Goal: Task Accomplishment & Management: Complete application form

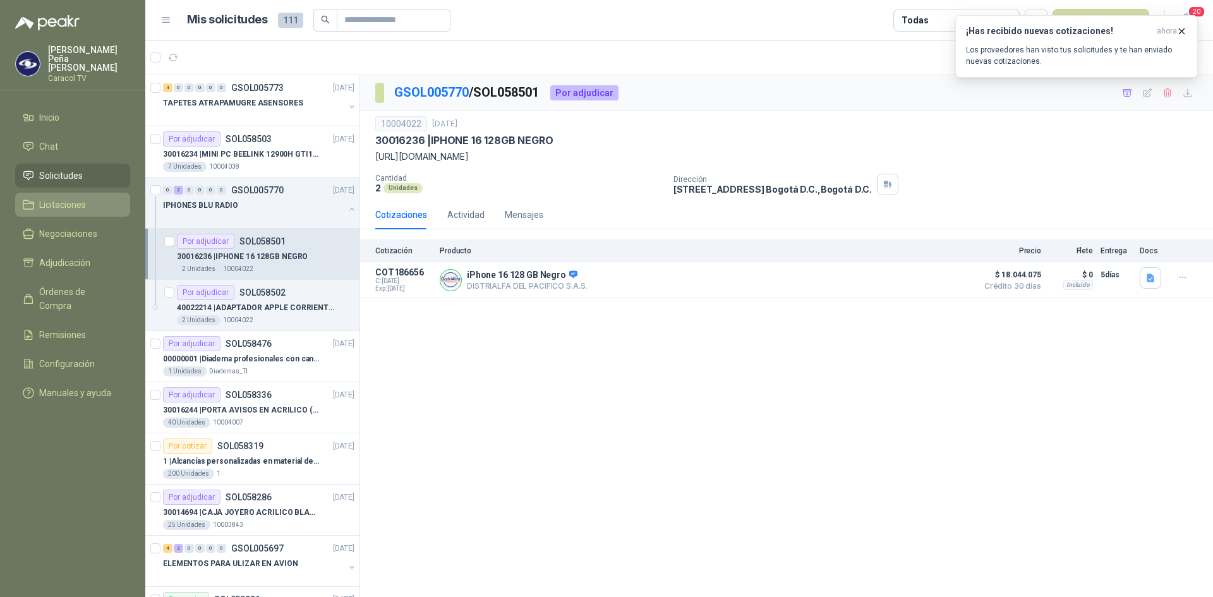
click at [54, 198] on span "Licitaciones" at bounding box center [62, 205] width 47 height 14
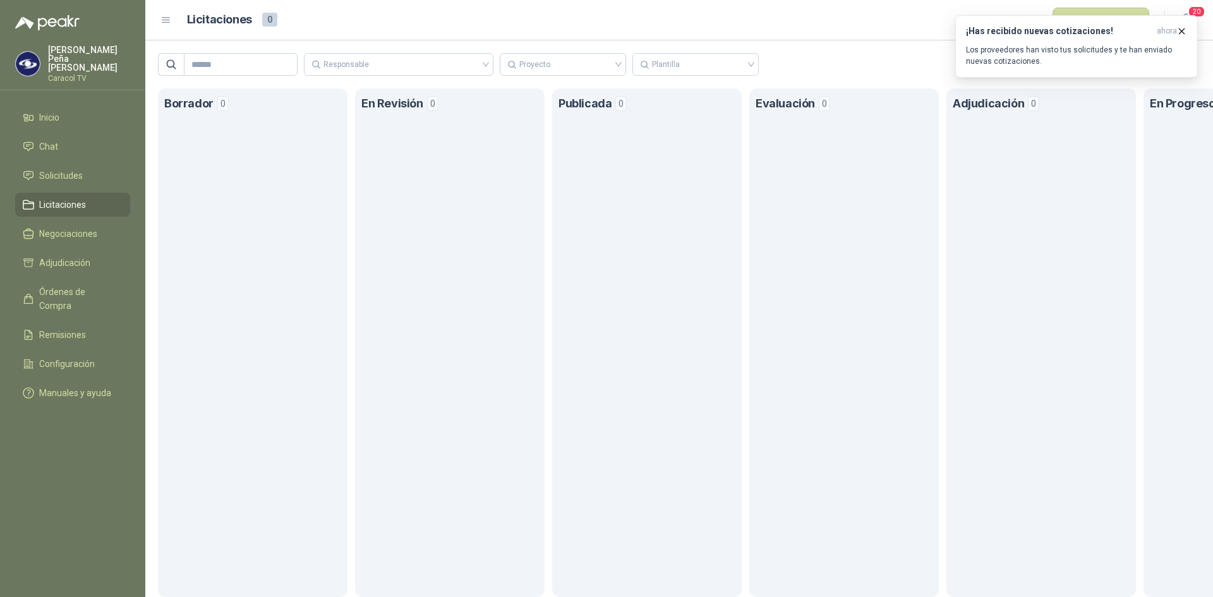
click at [57, 198] on span "Licitaciones" at bounding box center [62, 205] width 47 height 14
click at [59, 169] on span "Solicitudes" at bounding box center [61, 176] width 44 height 14
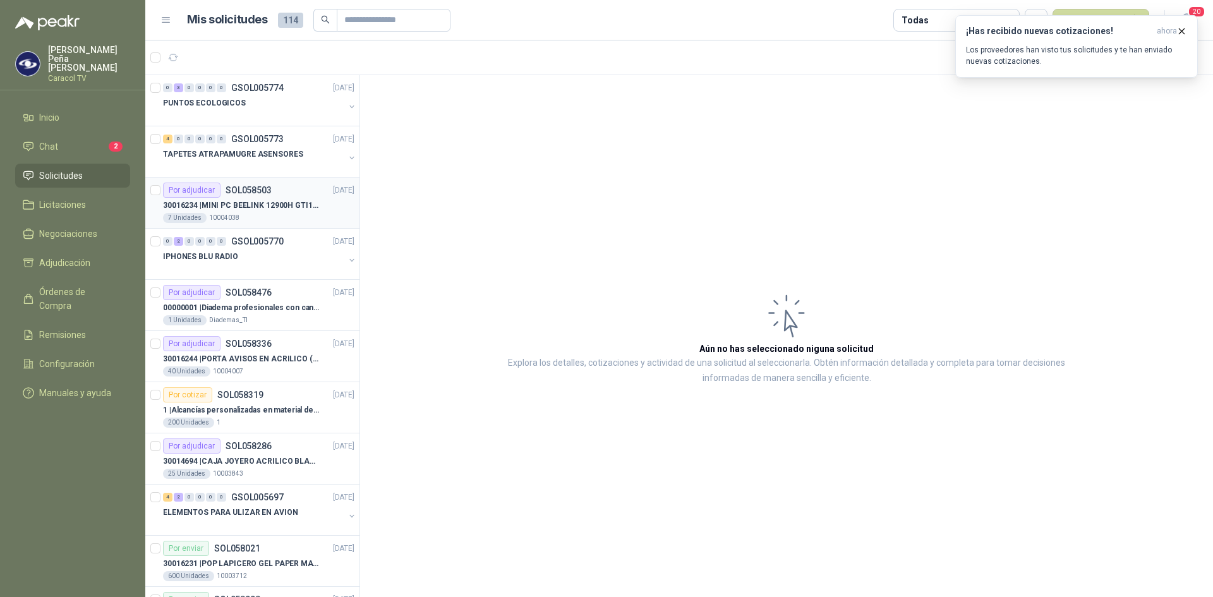
click at [250, 203] on p "30016234 | MINI PC BEELINK 12900H GTI12 I9" at bounding box center [241, 206] width 157 height 12
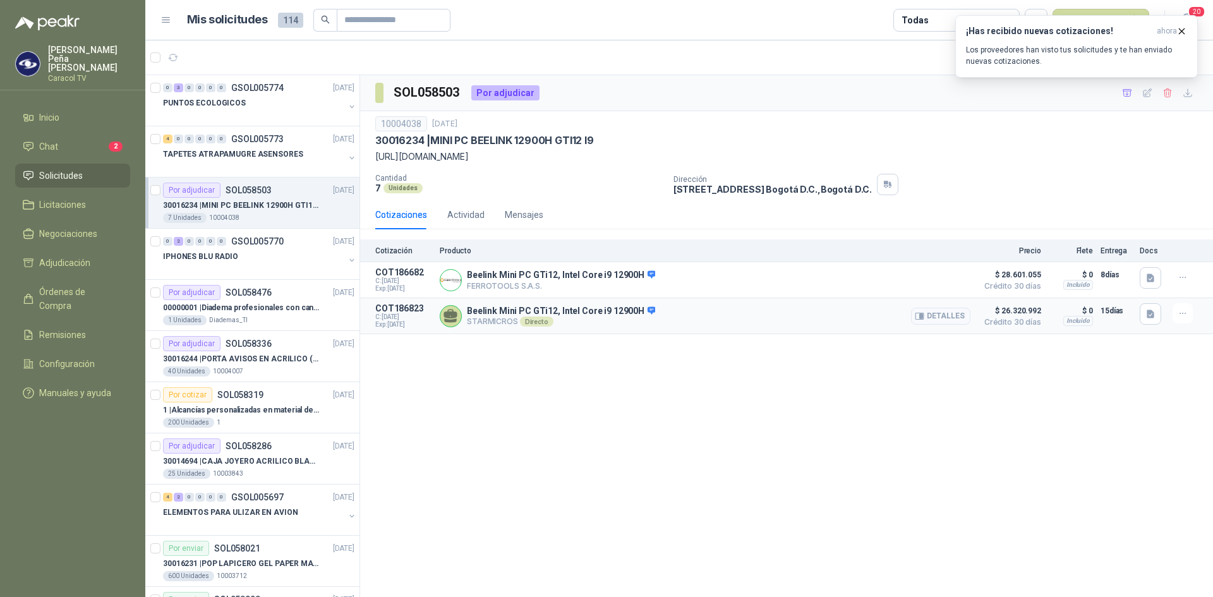
click at [500, 311] on p "Beelink Mini PC GTi12, Intel Core i9 12900H" at bounding box center [561, 311] width 188 height 11
click at [927, 316] on button "Detalles" at bounding box center [940, 316] width 59 height 17
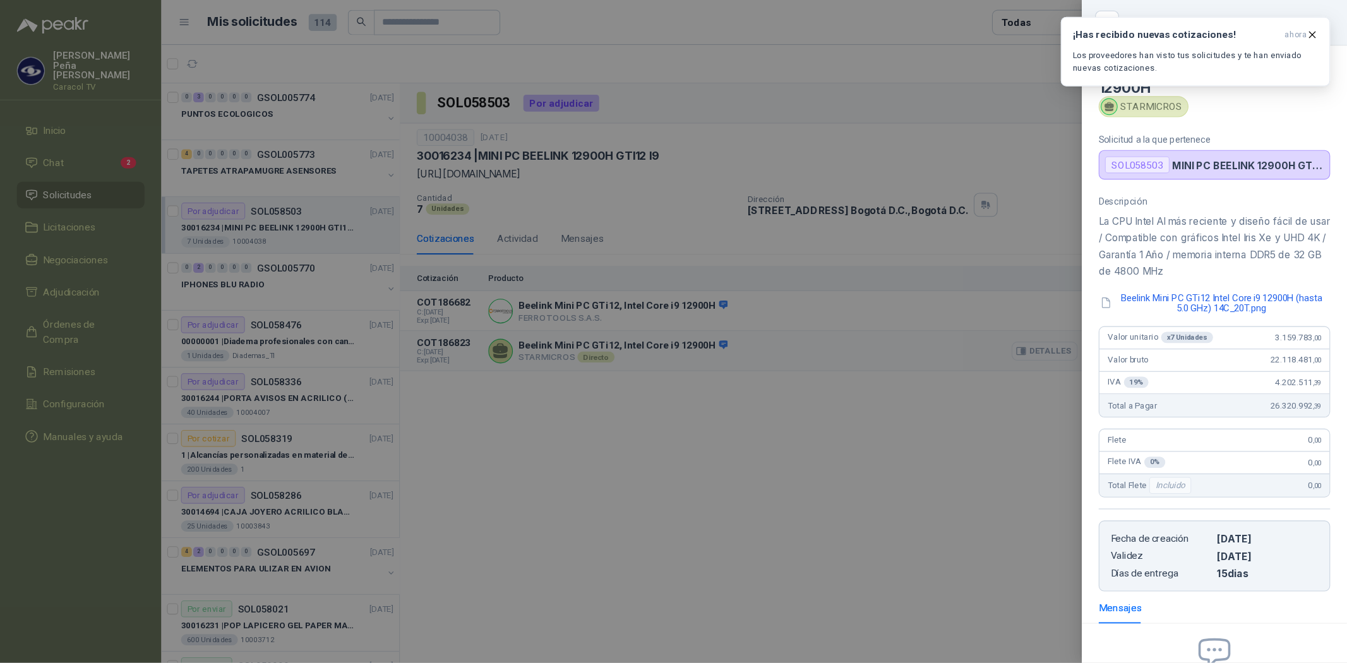
scroll to position [140, 0]
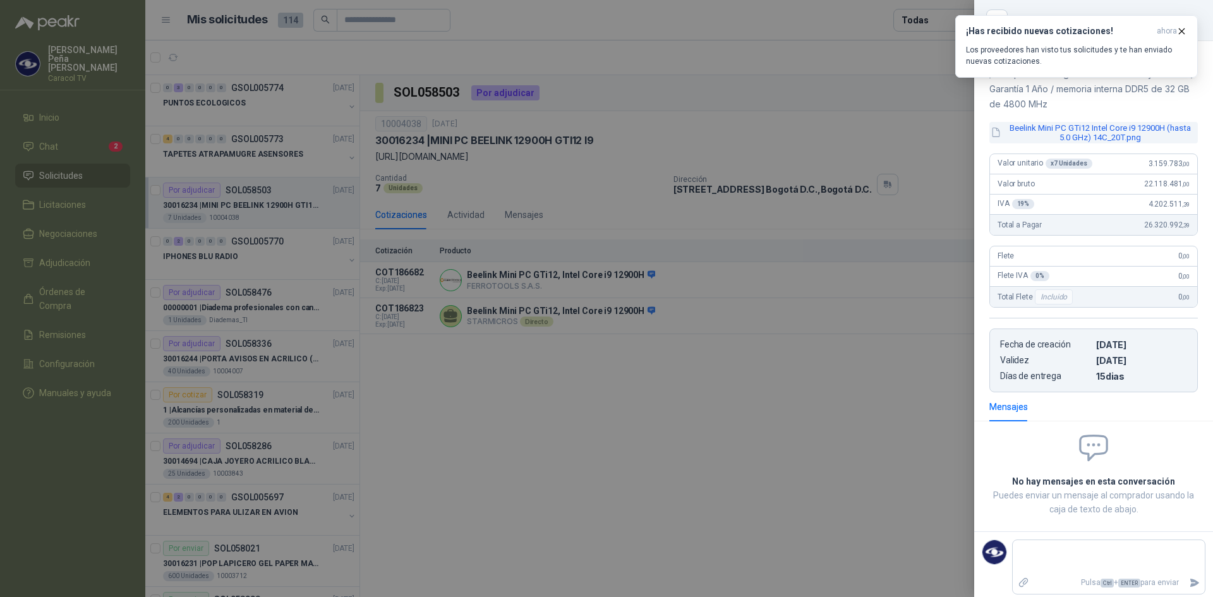
click at [1121, 131] on button "Beelink Mini PC GTi12 Intel Core i9 12900H (hasta 5.0 GHz) 14C_20T.png" at bounding box center [1093, 132] width 208 height 21
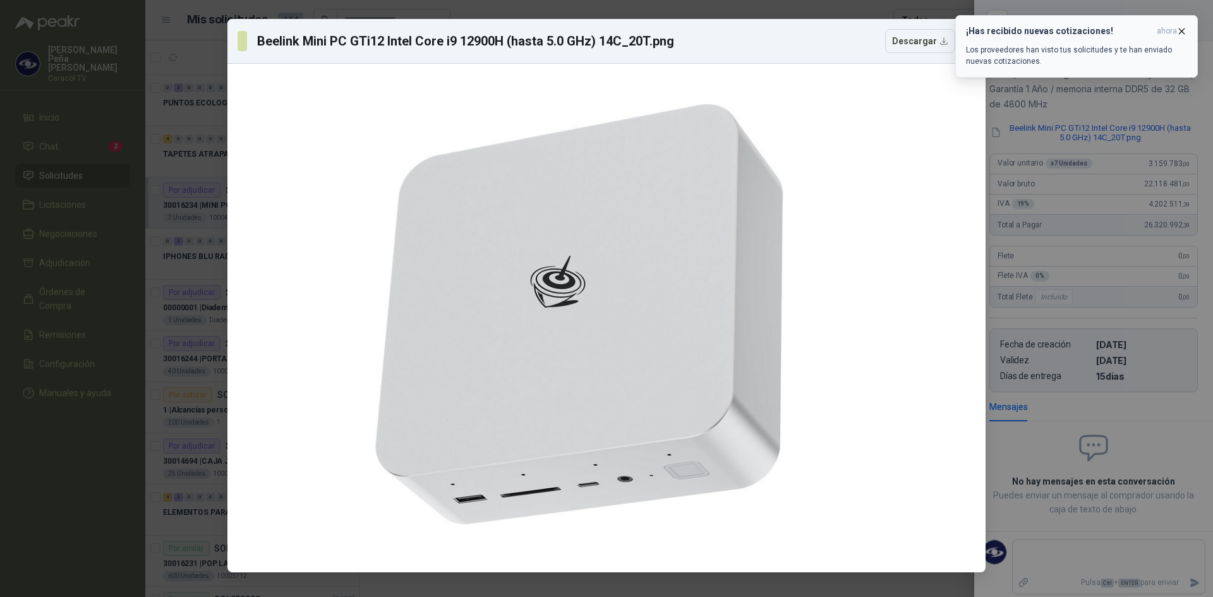
click at [1184, 25] on button "¡Has recibido nuevas cotizaciones! ahora Los proveedores han visto tus solicitu…" at bounding box center [1076, 46] width 243 height 63
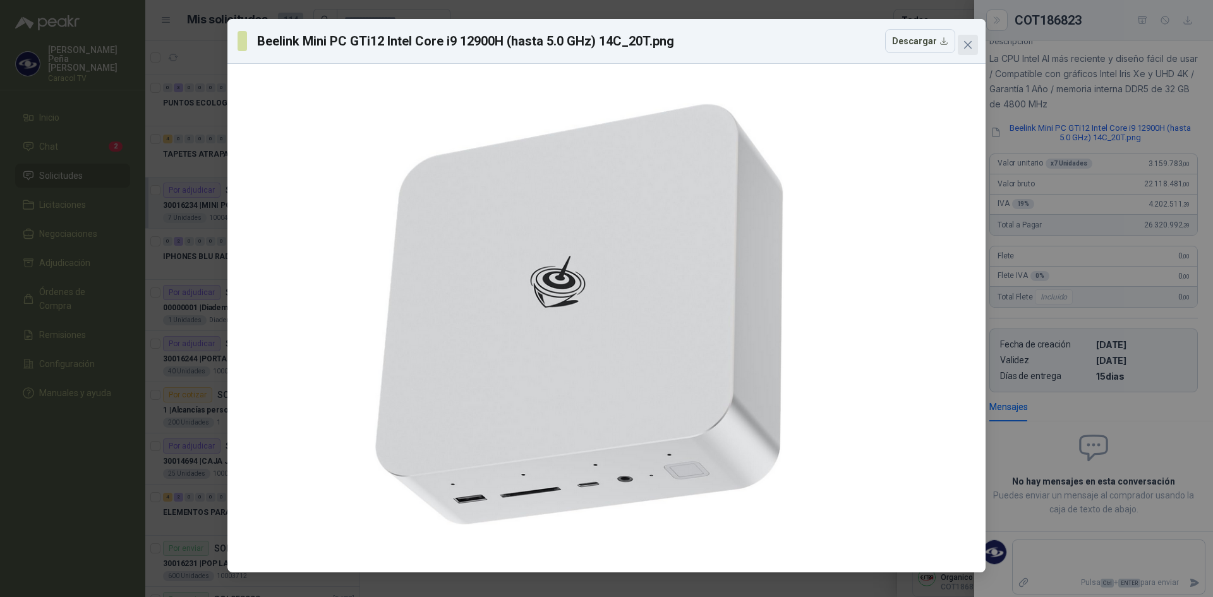
click at [969, 43] on icon "close" at bounding box center [968, 45] width 8 height 8
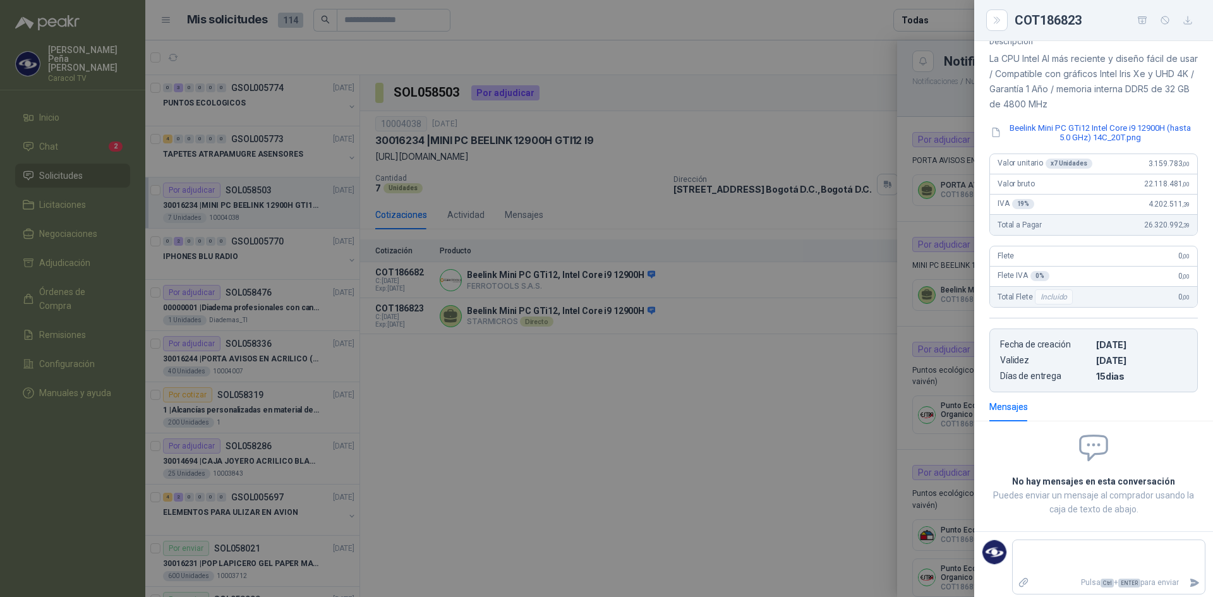
click at [522, 279] on div at bounding box center [606, 298] width 1213 height 597
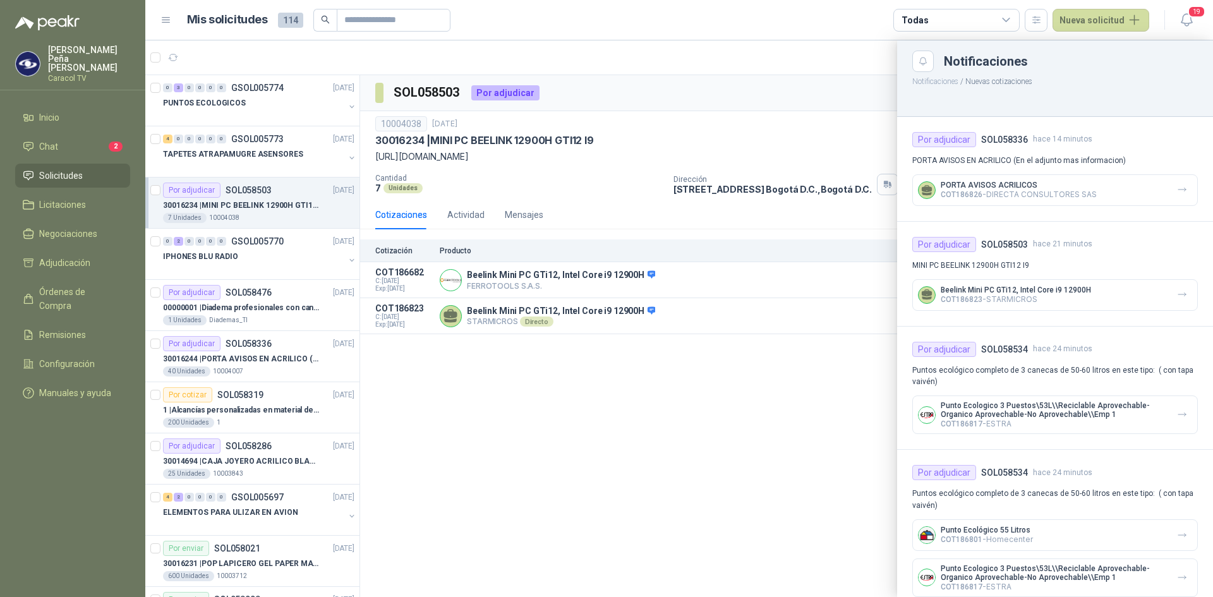
click at [738, 383] on div at bounding box center [678, 318] width 1067 height 556
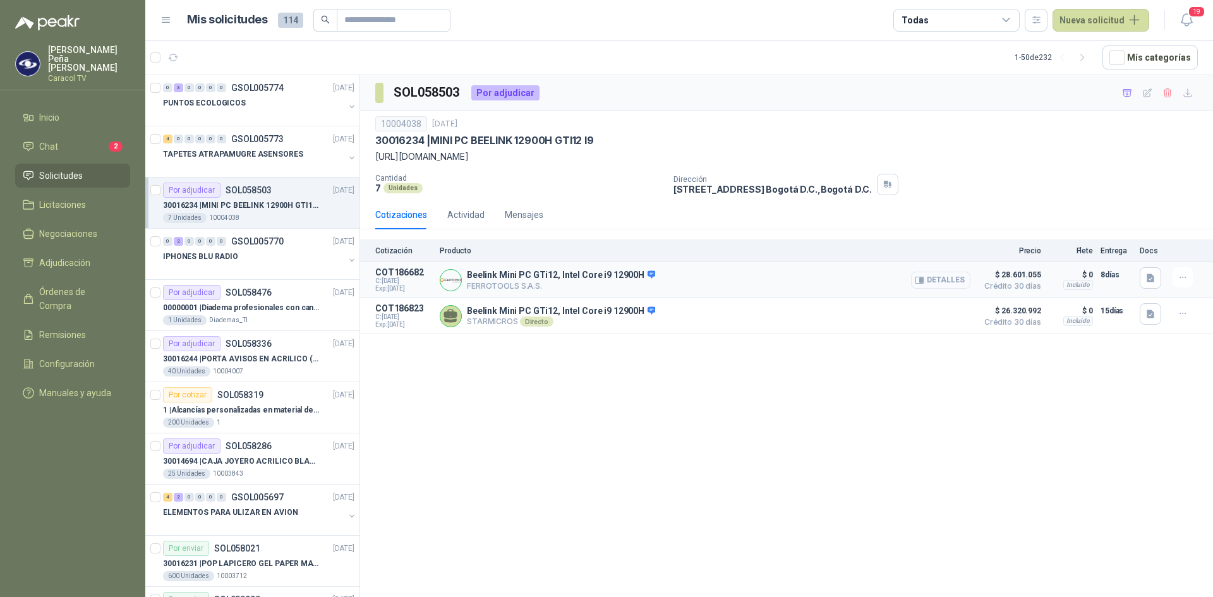
click at [940, 281] on button "Detalles" at bounding box center [940, 280] width 59 height 17
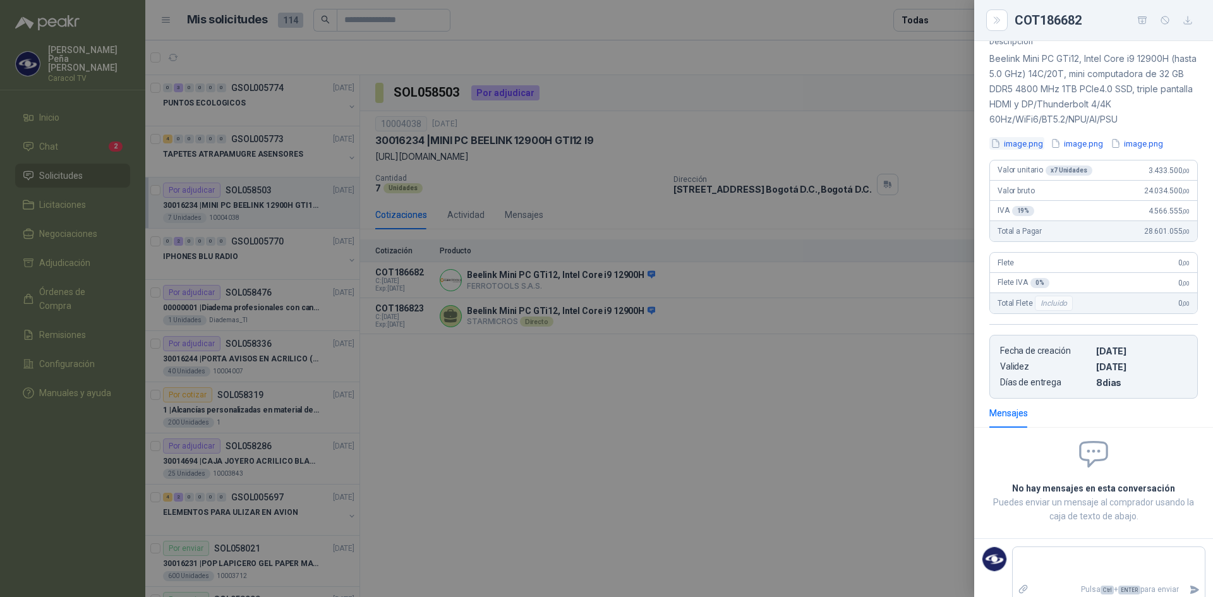
click at [1028, 143] on button "image.png" at bounding box center [1016, 143] width 55 height 13
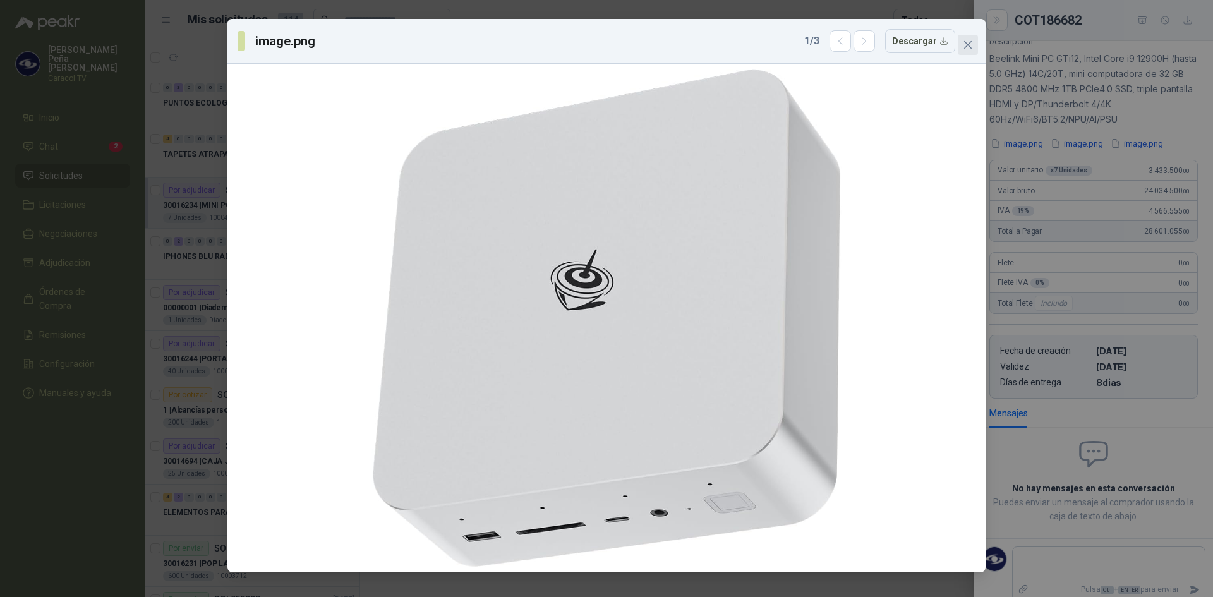
click at [969, 46] on icon "close" at bounding box center [968, 45] width 8 height 8
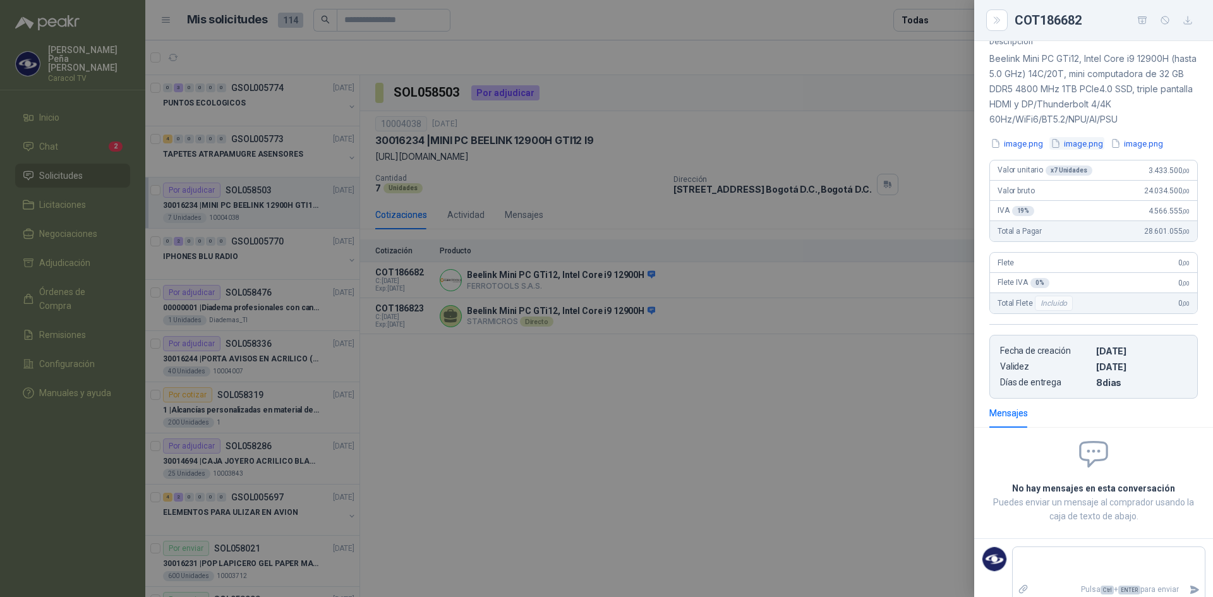
click at [1077, 143] on button "image.png" at bounding box center [1076, 143] width 55 height 13
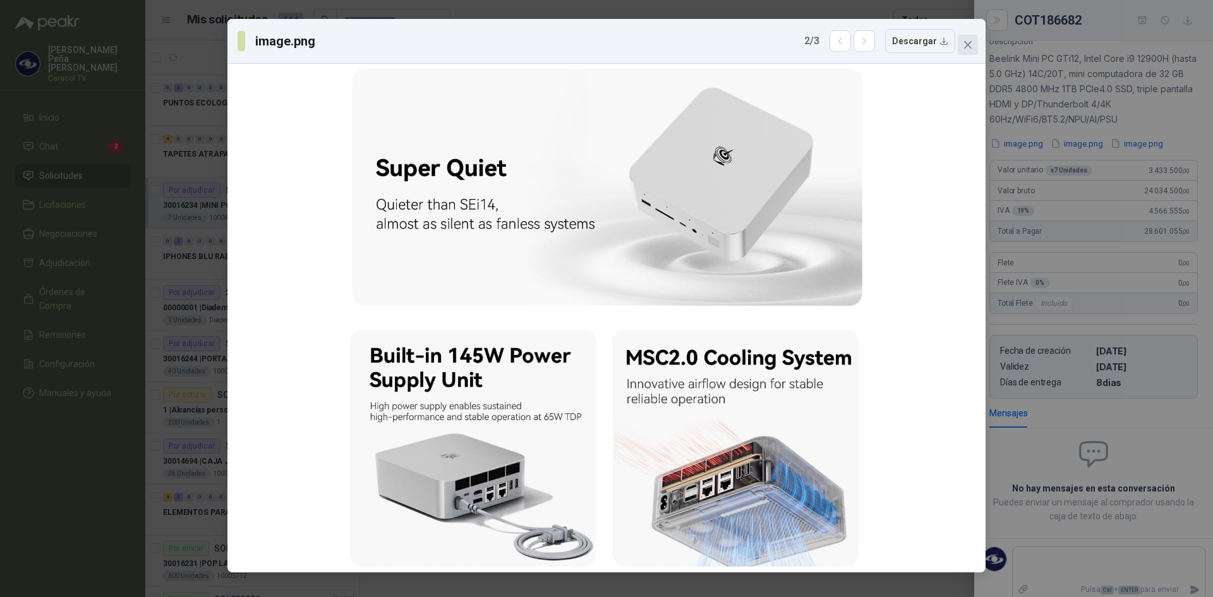
click at [970, 37] on button "Close" at bounding box center [967, 45] width 20 height 20
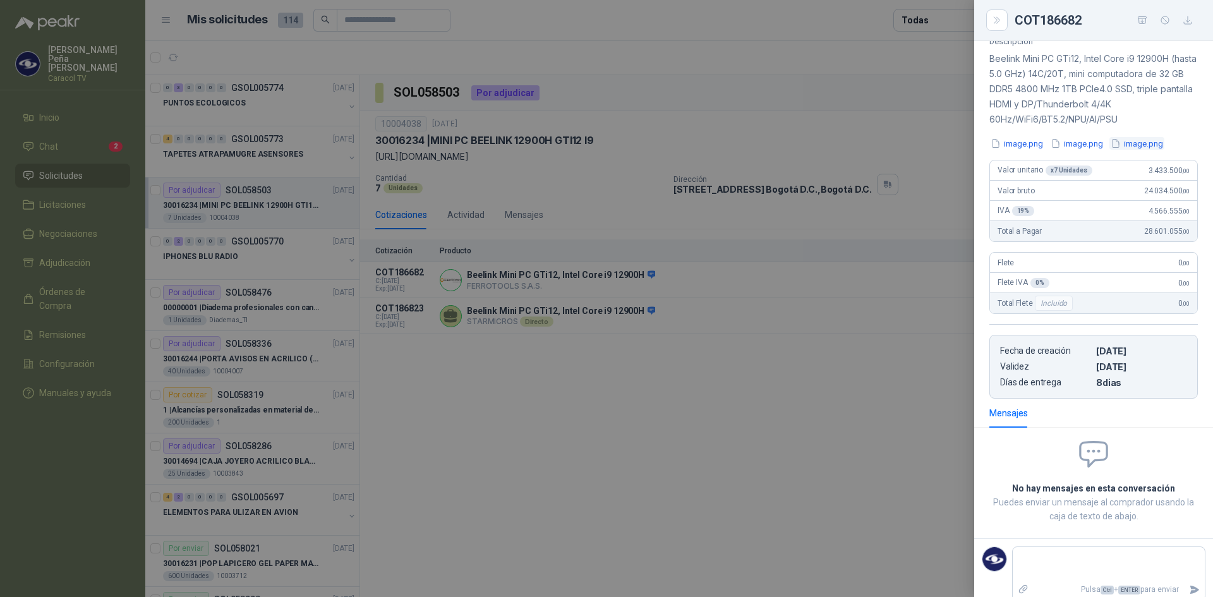
click at [1136, 145] on button "image.png" at bounding box center [1136, 143] width 55 height 13
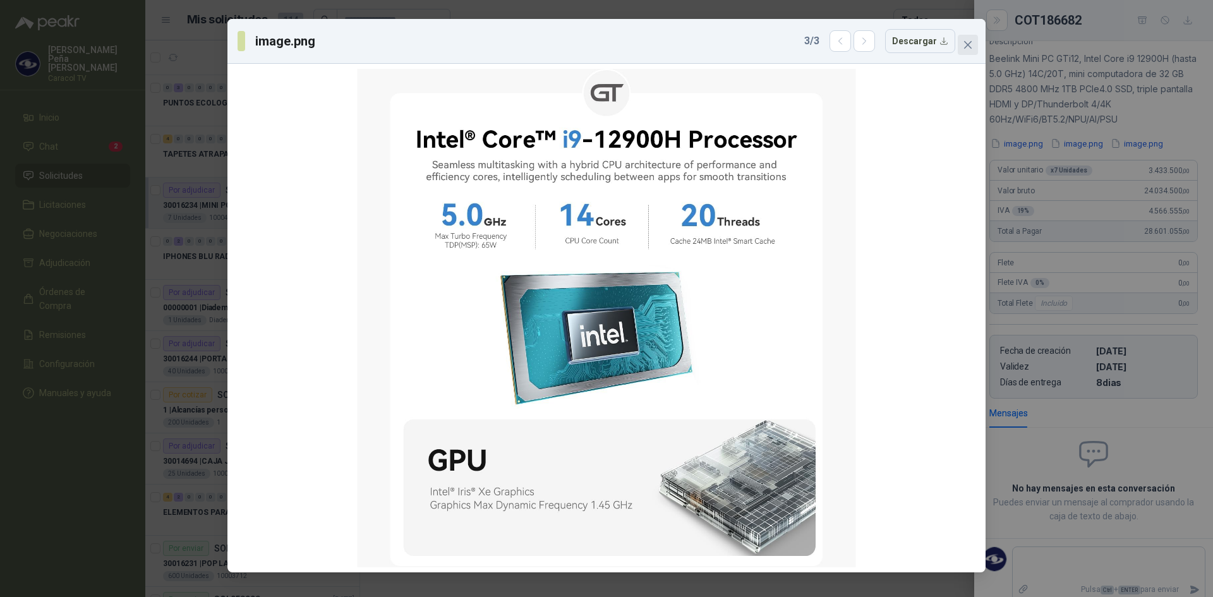
click at [973, 46] on span "Close" at bounding box center [967, 45] width 20 height 10
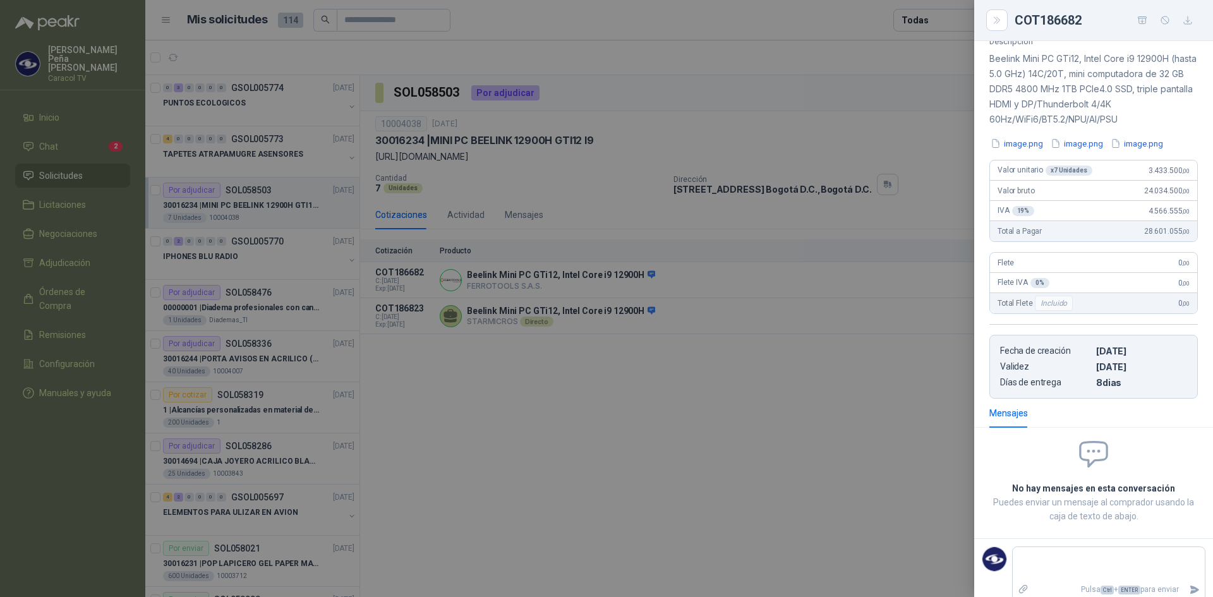
click at [842, 459] on div at bounding box center [606, 298] width 1213 height 597
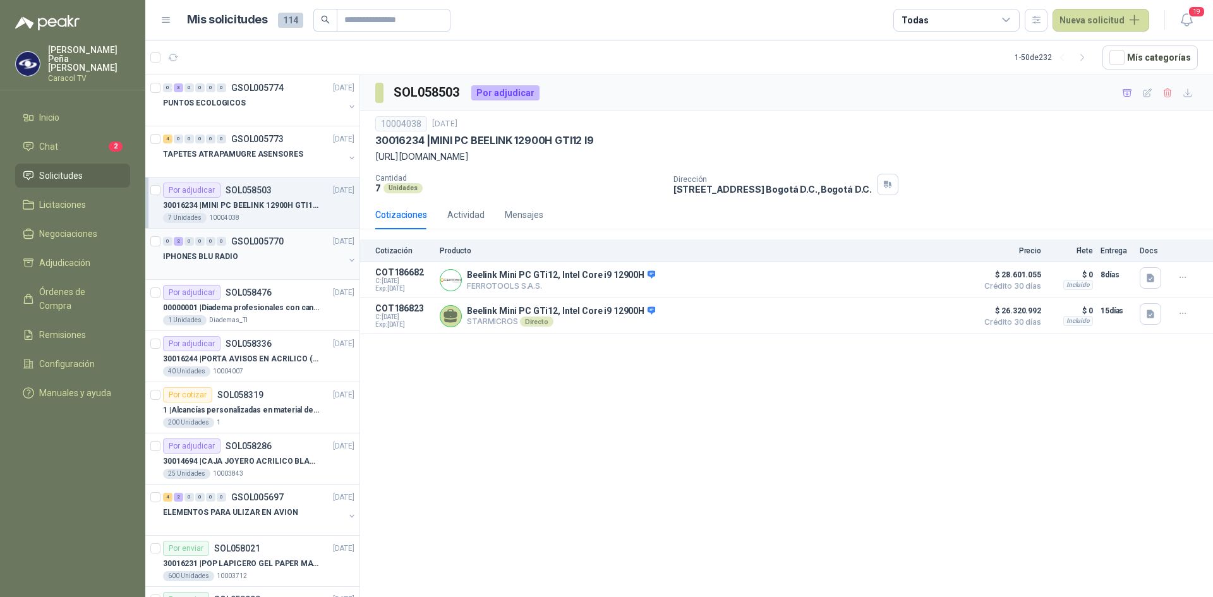
click at [237, 268] on div at bounding box center [253, 269] width 181 height 10
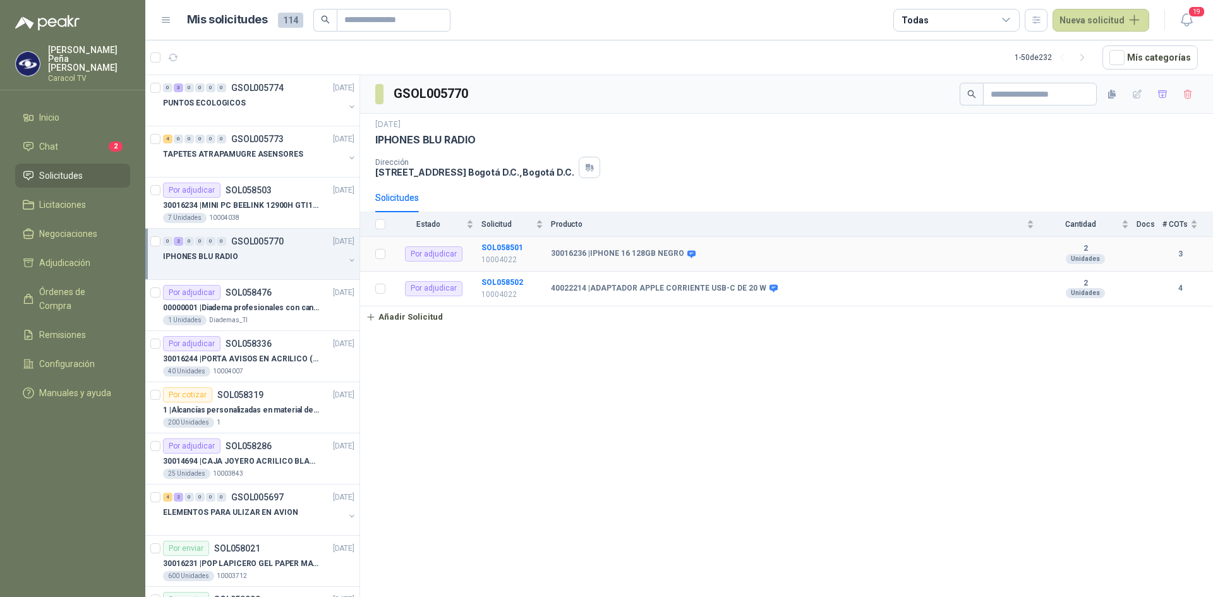
click at [609, 246] on td "30016236 | IPHONE 16 128GB NEGRO" at bounding box center [796, 254] width 491 height 35
click at [496, 249] on b "SOL058501" at bounding box center [502, 247] width 42 height 9
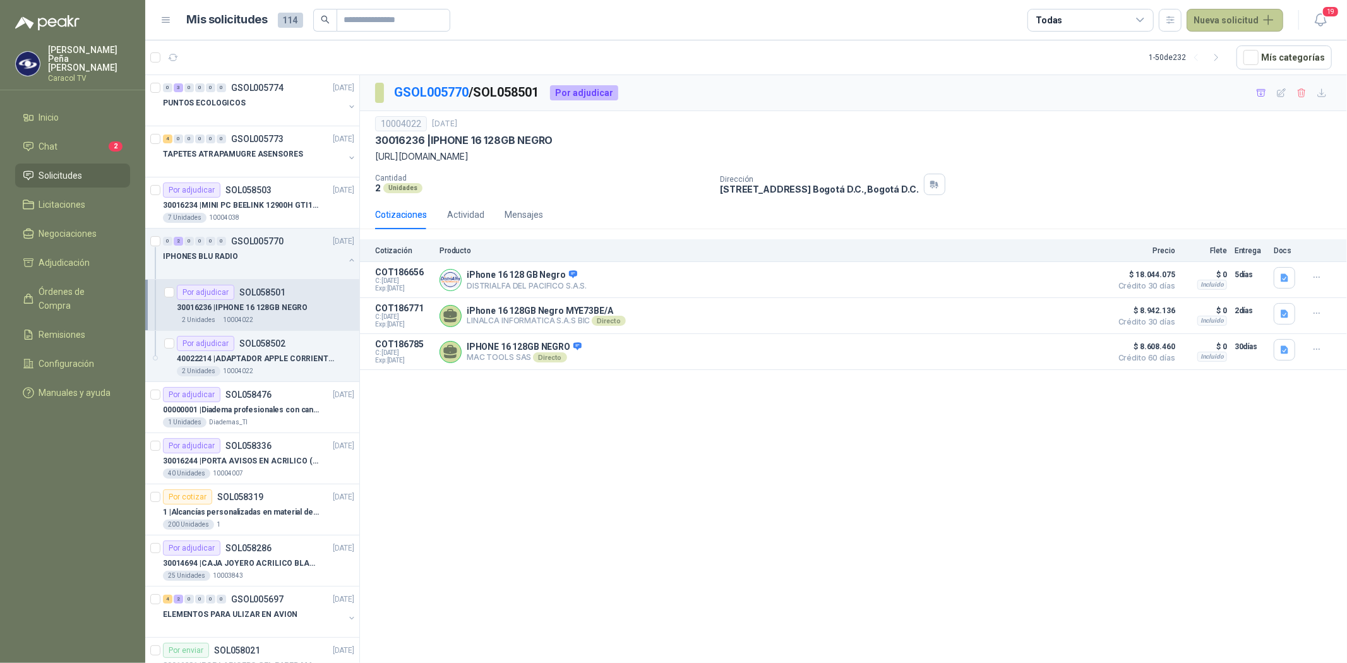
click at [1212, 21] on button "Nueva solicitud" at bounding box center [1235, 20] width 97 height 23
click at [1212, 47] on link "Solicitud" at bounding box center [1249, 50] width 107 height 22
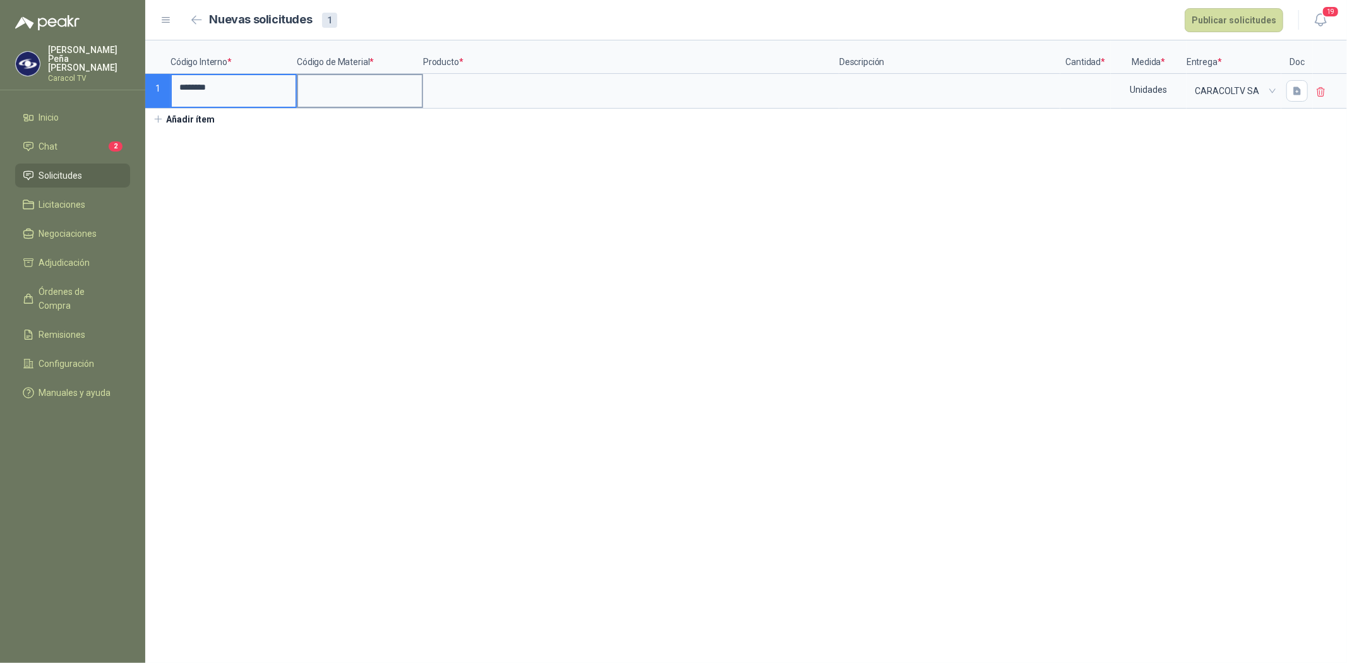
click at [333, 76] on input at bounding box center [360, 87] width 124 height 25
click at [472, 92] on input at bounding box center [631, 87] width 414 height 25
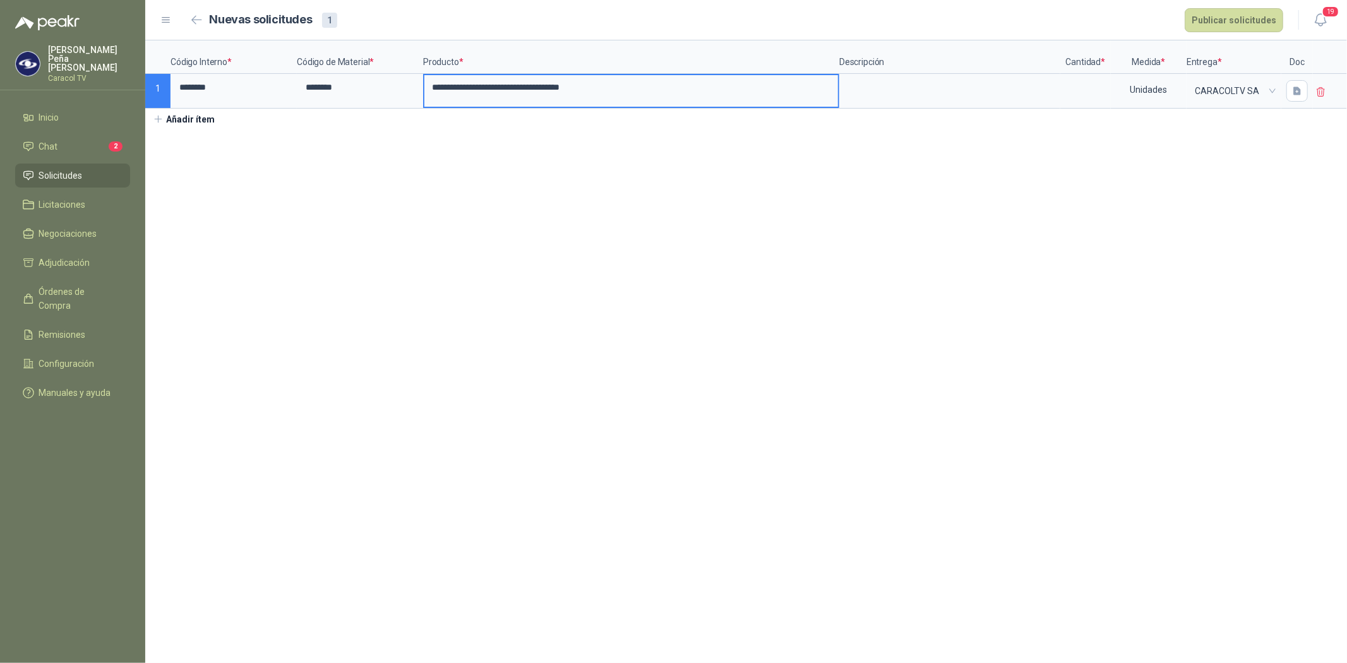
drag, startPoint x: 552, startPoint y: 87, endPoint x: 585, endPoint y: 85, distance: 32.9
click at [585, 85] on input "**********" at bounding box center [631, 87] width 414 height 25
type input "**********"
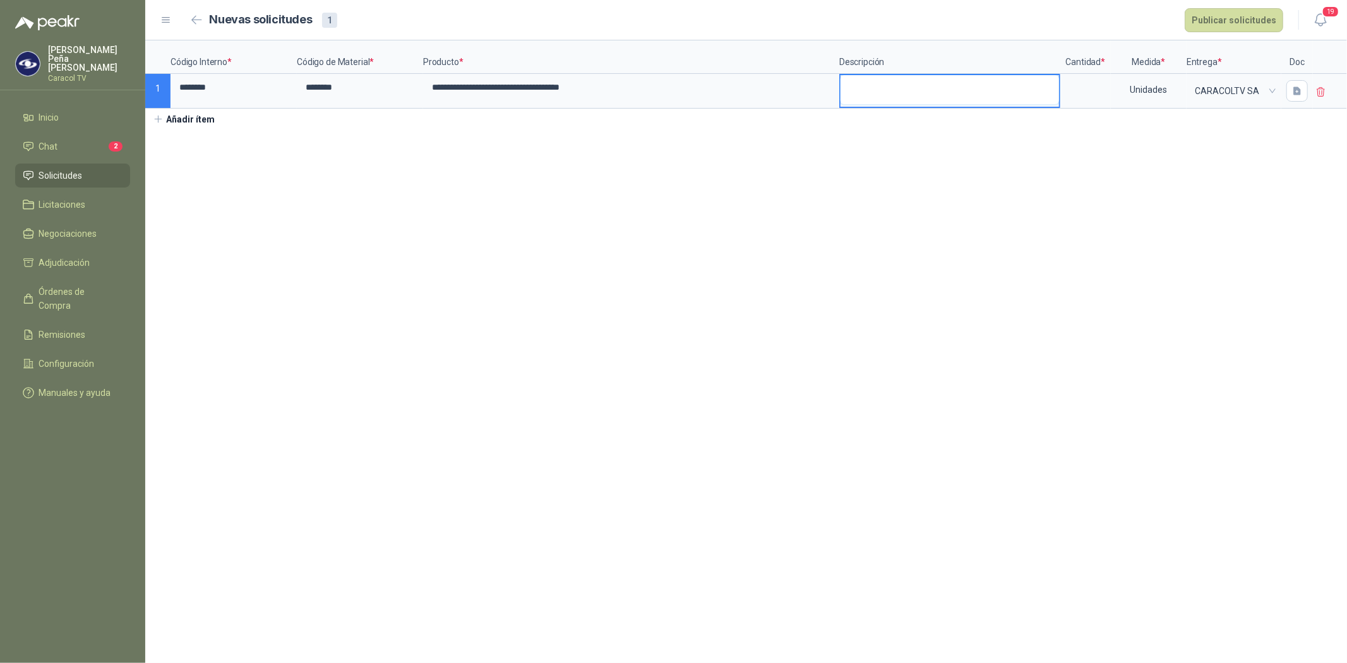
click at [908, 87] on textarea at bounding box center [950, 89] width 219 height 29
click at [862, 80] on textarea at bounding box center [950, 89] width 219 height 29
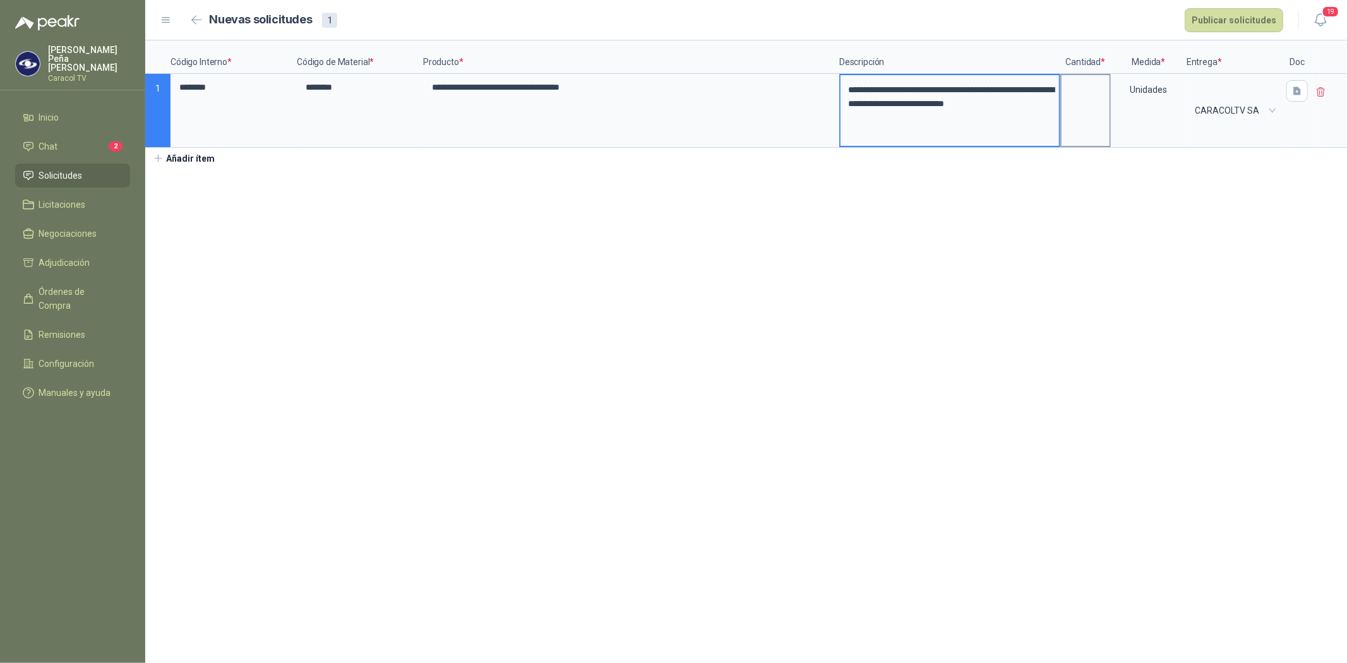
click at [1075, 97] on input at bounding box center [1086, 87] width 48 height 25
type input "*"
click at [1199, 235] on section "**********" at bounding box center [746, 351] width 1202 height 623
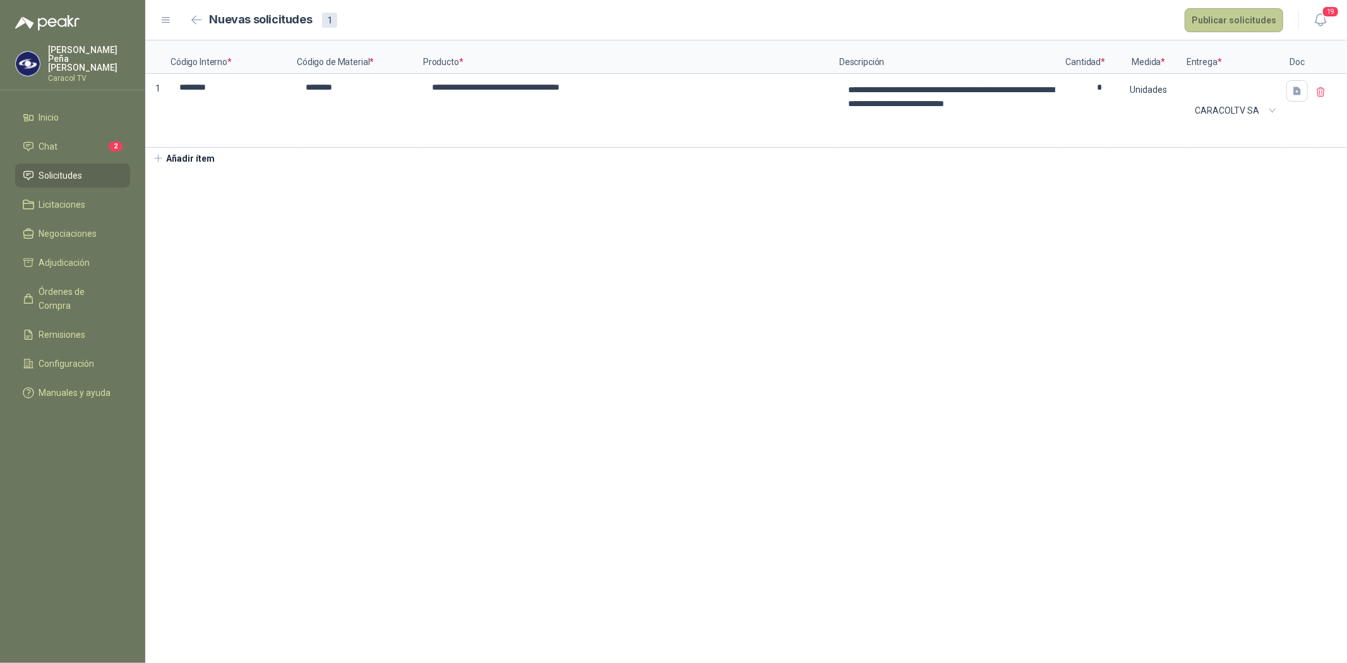
click at [1212, 23] on button "Publicar solicitudes" at bounding box center [1234, 20] width 99 height 24
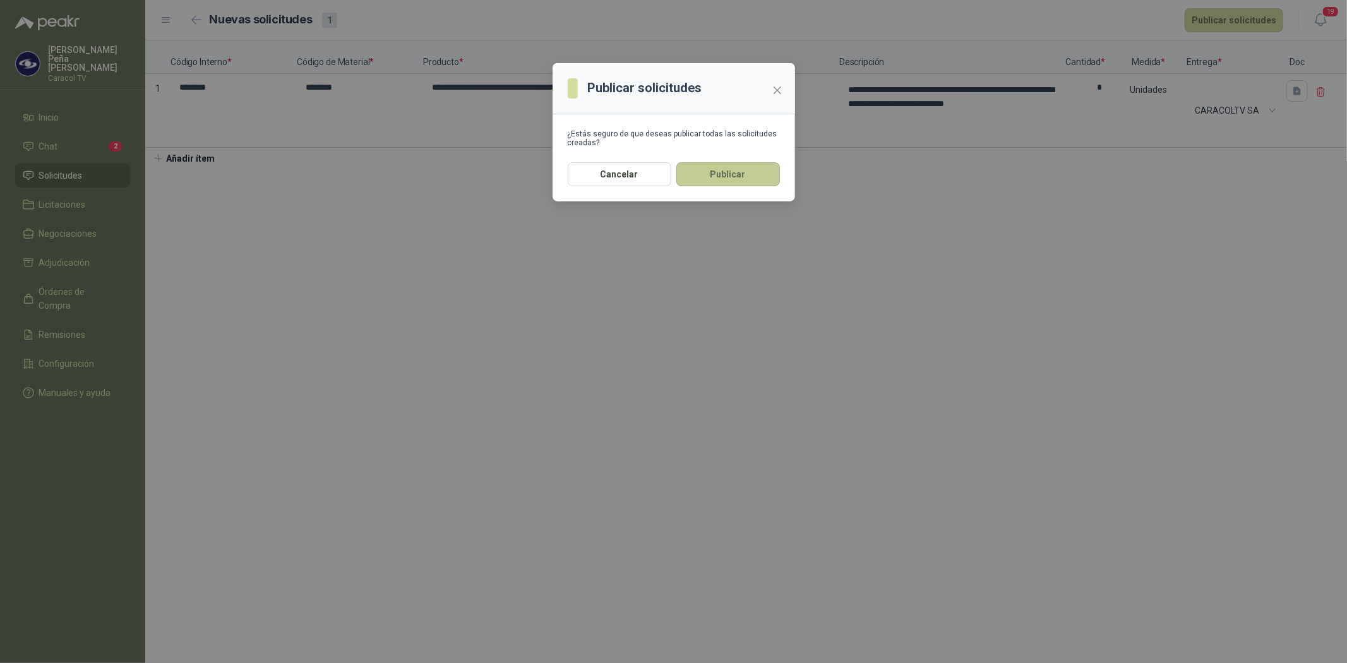
click at [736, 172] on button "Publicar" at bounding box center [728, 174] width 104 height 24
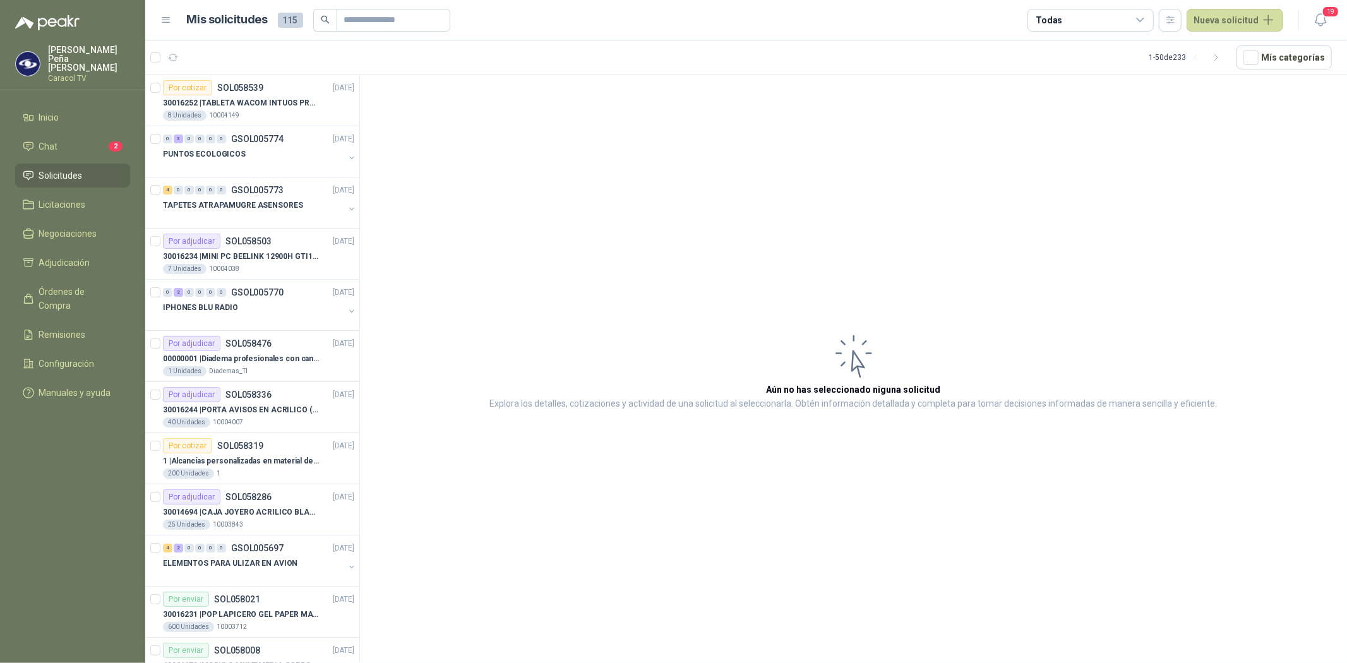
click at [44, 124] on ul "Inicio Chat 2 Solicitudes Licitaciones Negociaciones Adjudicación Órdenes de Co…" at bounding box center [72, 257] width 145 height 304
click at [42, 140] on span "Chat" at bounding box center [48, 147] width 19 height 14
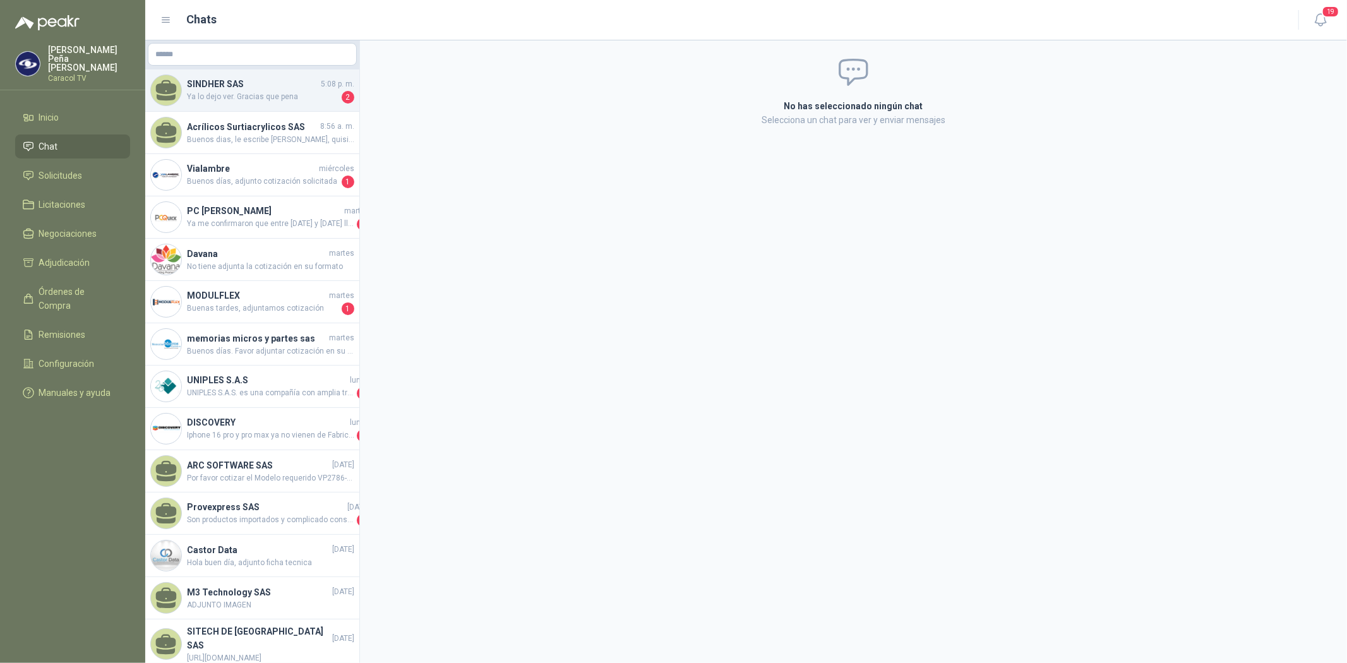
click at [245, 104] on div "SINDHER SAS 5:08 p. m. Ya lo dejo ver. Gracias que pena 2" at bounding box center [252, 90] width 214 height 42
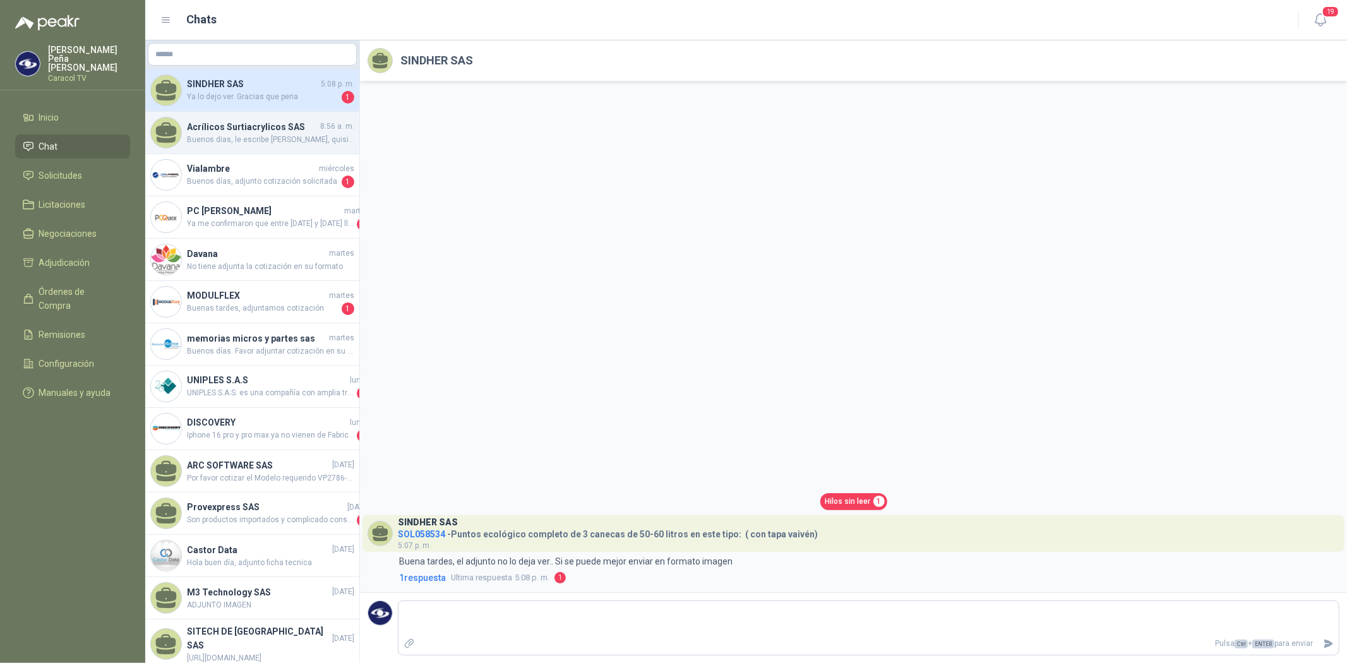
click at [243, 128] on h4 "Acrílicos Surtiacrylicos SAS" at bounding box center [252, 127] width 131 height 14
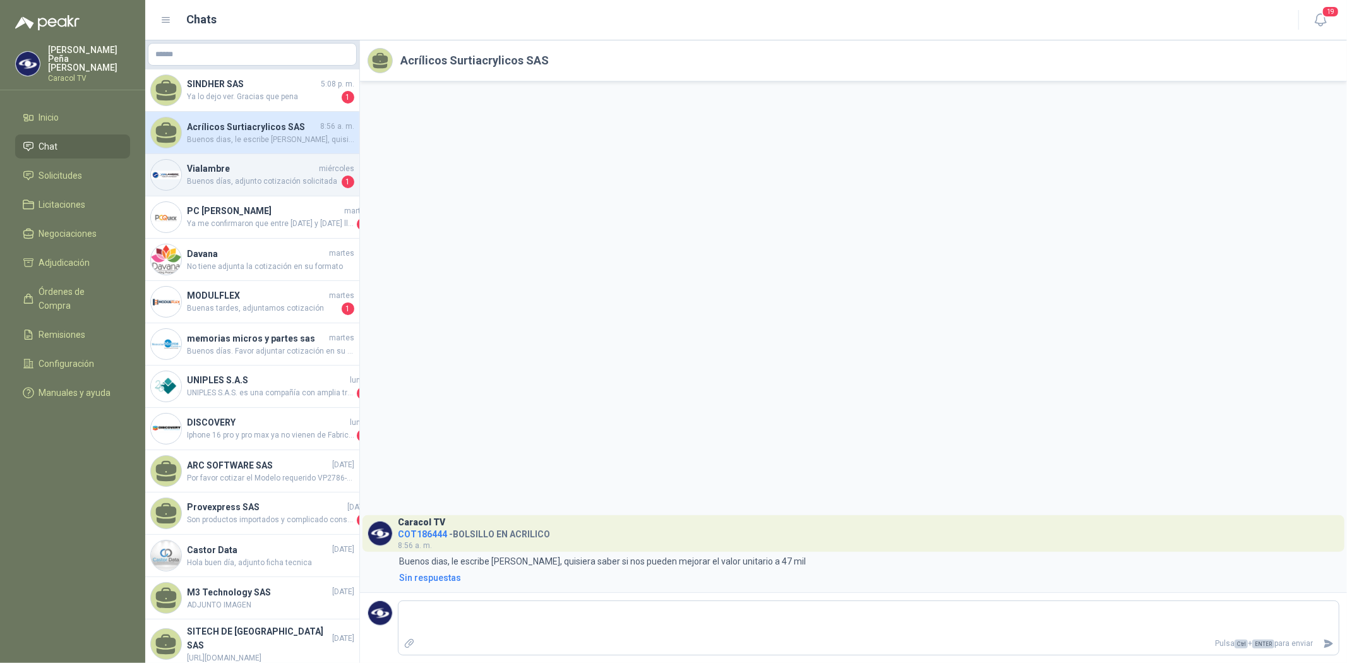
click at [265, 181] on span "Buenos días, adjunto cotización solicitada" at bounding box center [263, 182] width 152 height 13
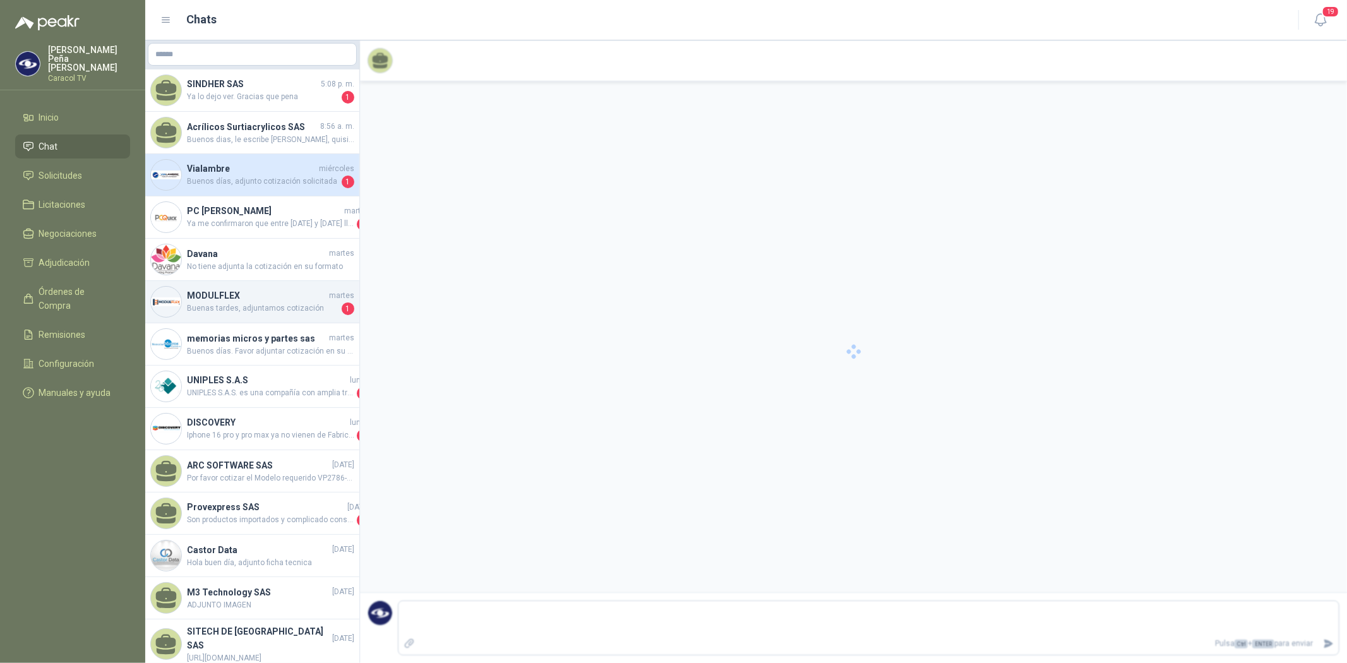
click at [276, 285] on div "MODULFLEX [DATE] Buenas tardes, adjuntamos cotización 1" at bounding box center [252, 302] width 214 height 42
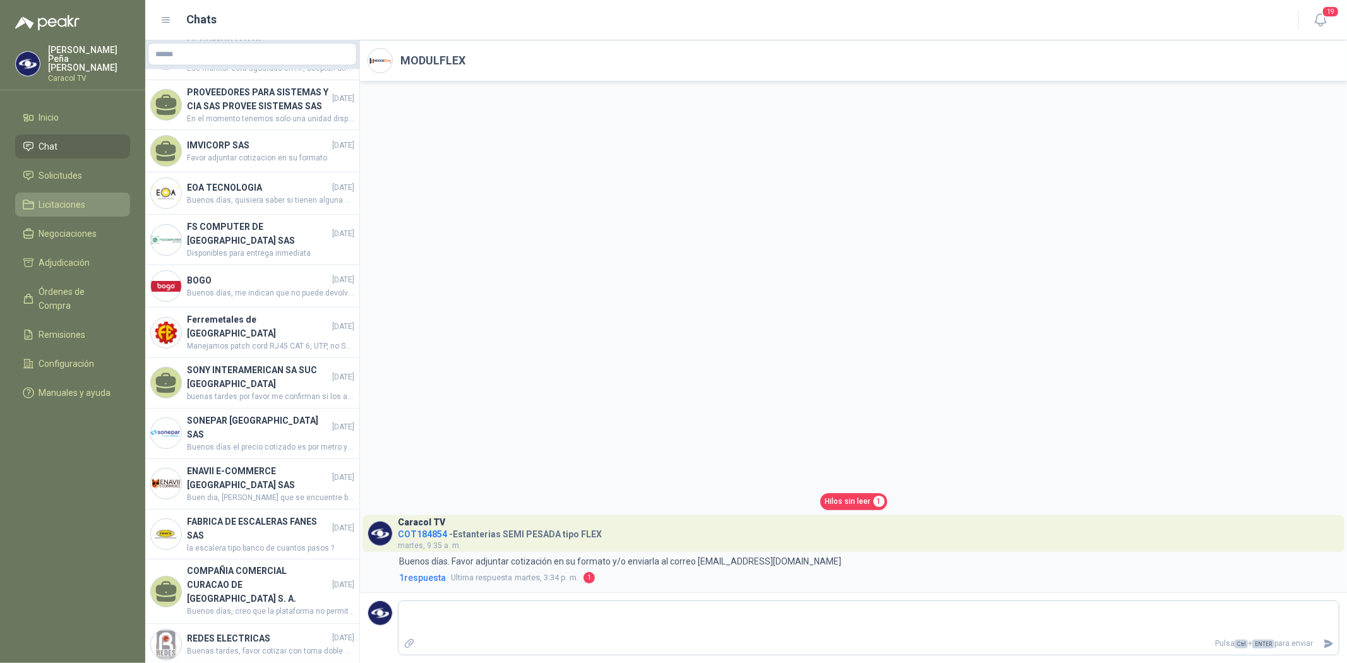
scroll to position [1473, 0]
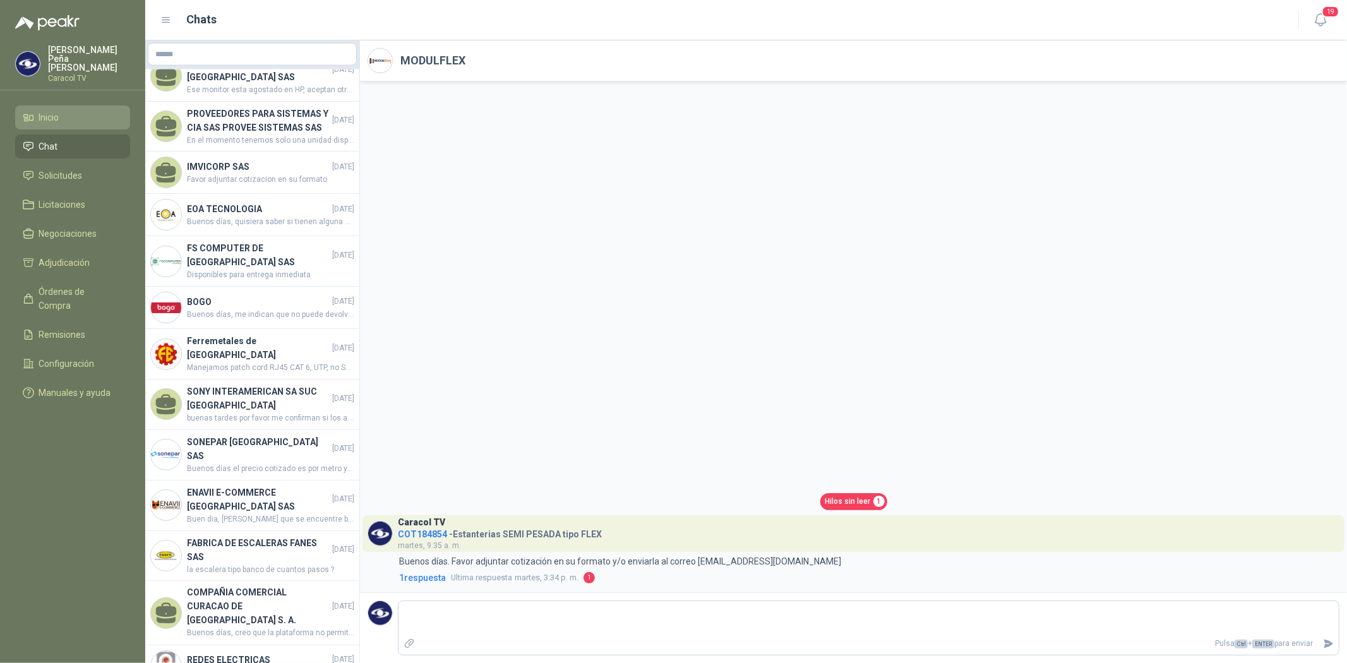
click at [53, 111] on span "Inicio" at bounding box center [49, 118] width 20 height 14
